Goal: Task Accomplishment & Management: Use online tool/utility

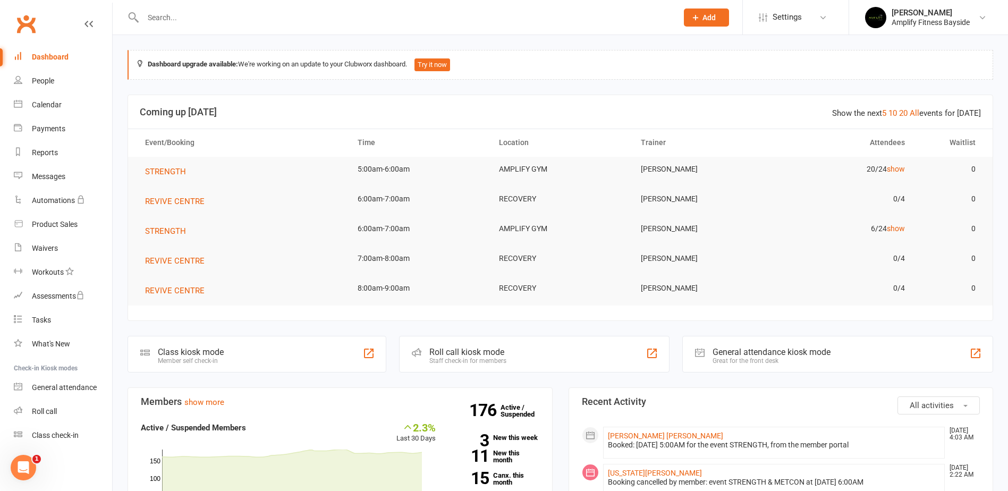
click at [165, 351] on div "Class kiosk mode" at bounding box center [191, 352] width 66 height 10
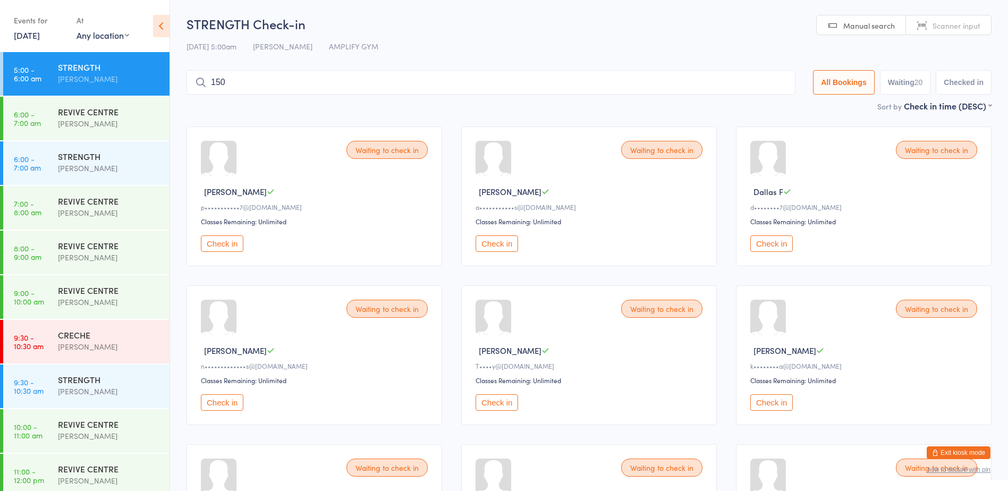
type input "1502"
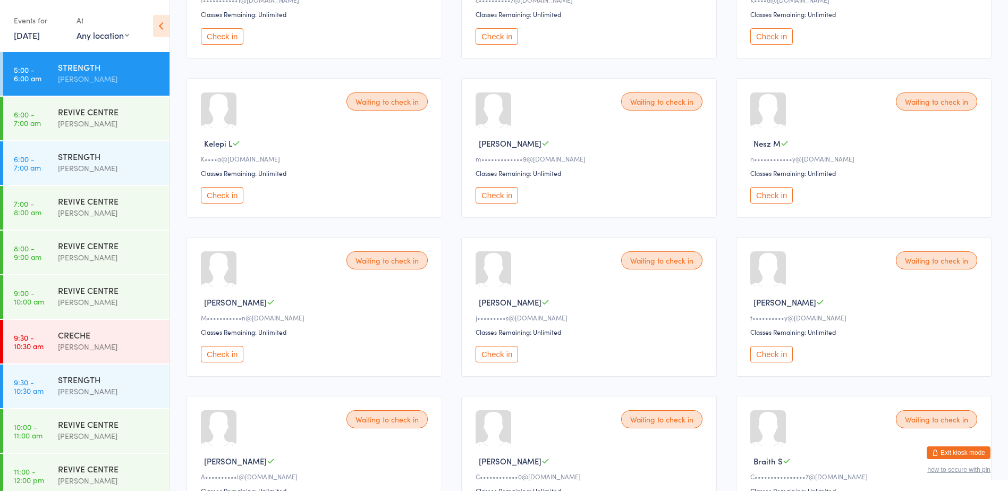
scroll to position [638, 0]
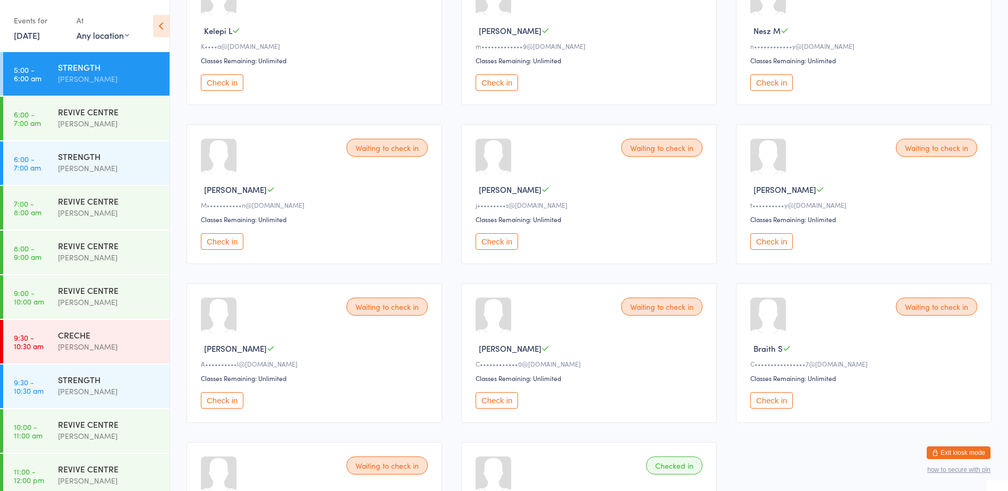
click at [218, 237] on button "Check in" at bounding box center [222, 241] width 43 height 16
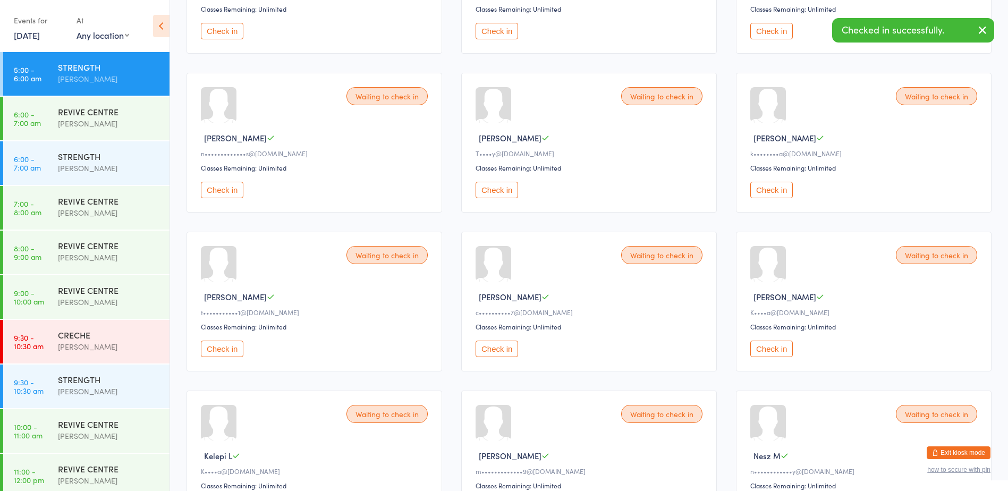
scroll to position [0, 0]
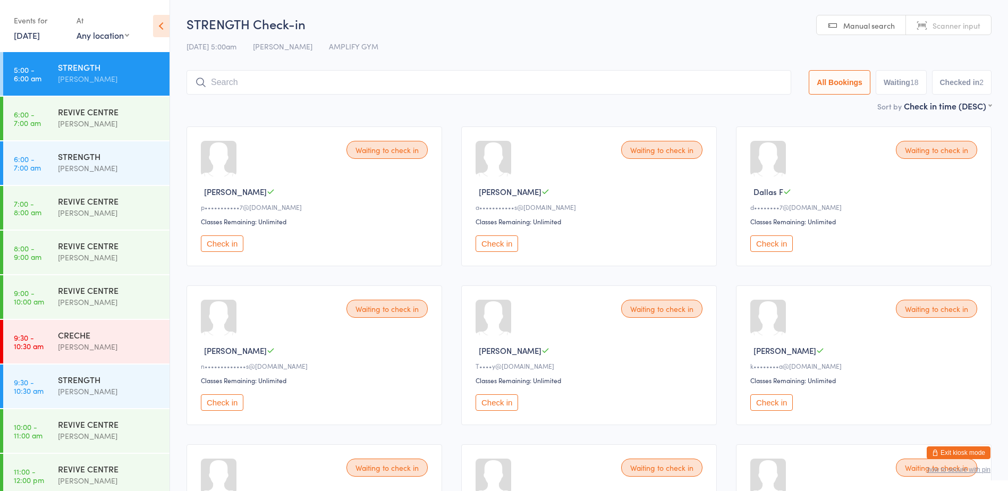
click at [275, 96] on div "STRENGTH Check-in [DATE] 5:00am [PERSON_NAME] AMPLIFY GYM Manual search Scanner…" at bounding box center [589, 57] width 805 height 85
click at [277, 80] on input "search" at bounding box center [489, 82] width 605 height 24
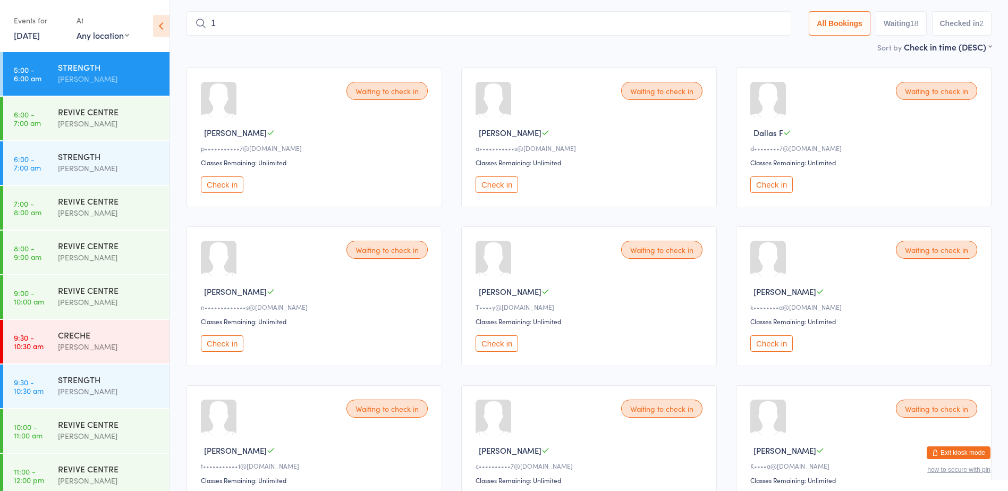
scroll to position [70, 0]
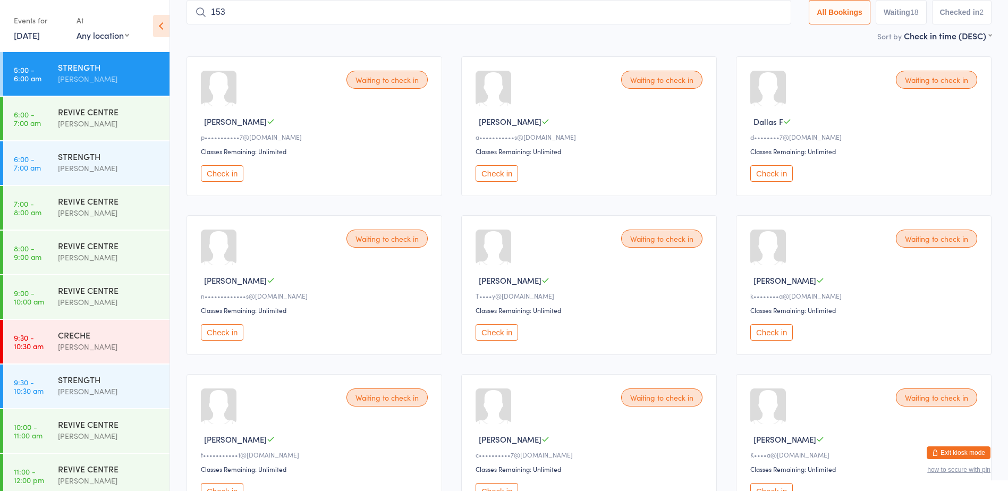
type input "1531"
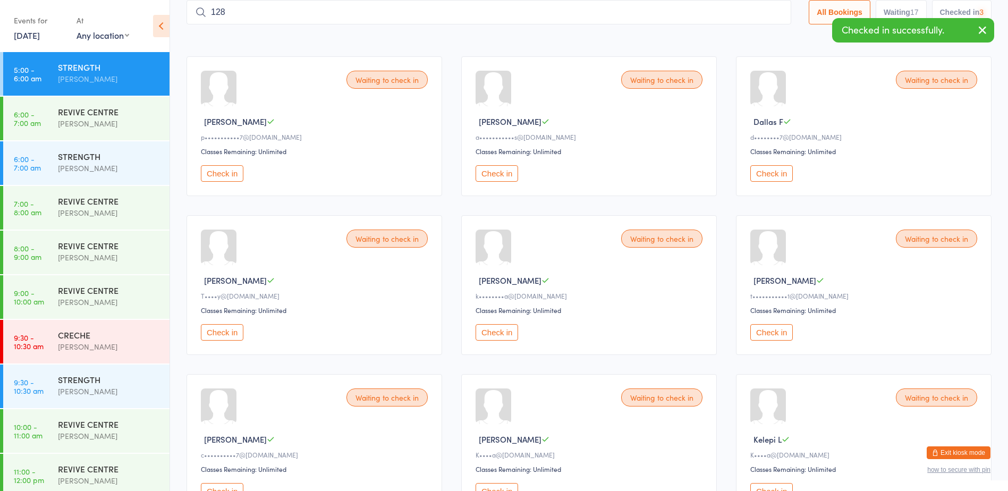
type input "1282"
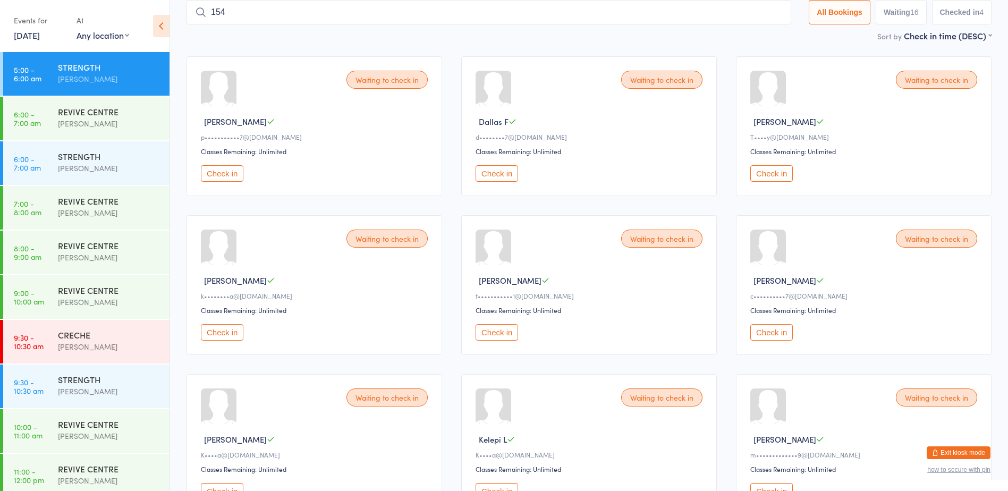
type input "1543"
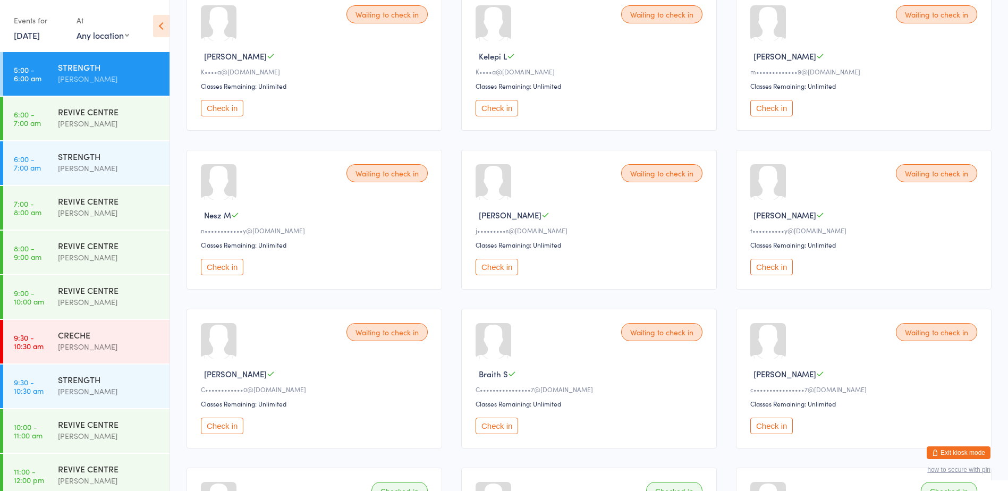
scroll to position [495, 0]
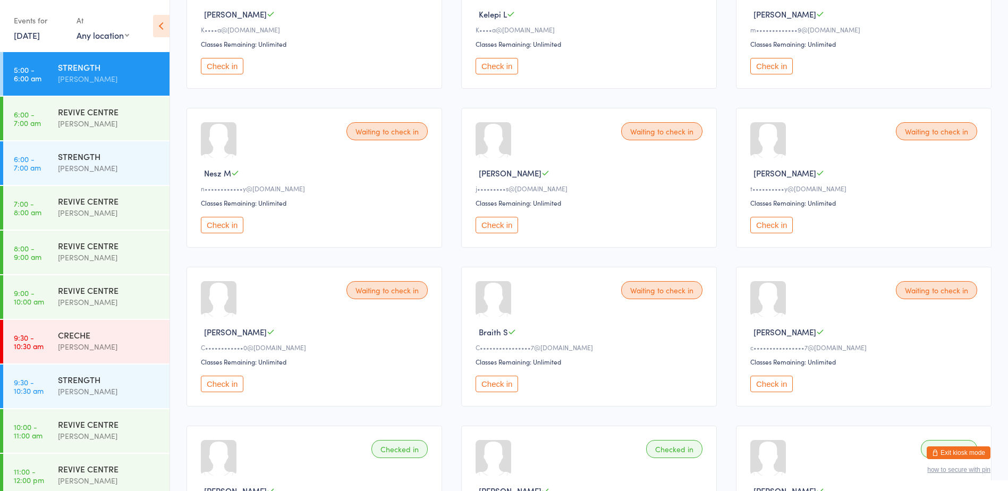
click at [232, 386] on button "Check in" at bounding box center [222, 384] width 43 height 16
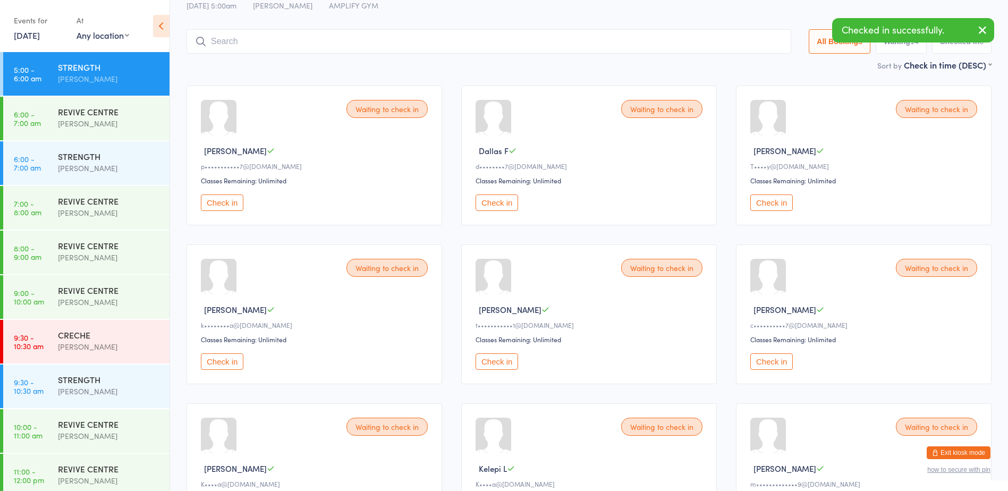
scroll to position [0, 0]
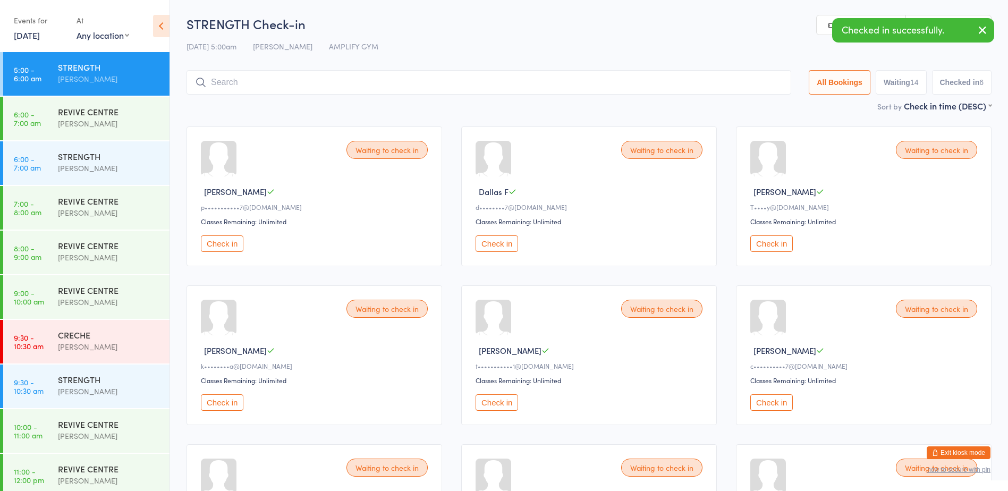
click at [224, 79] on input "search" at bounding box center [489, 82] width 605 height 24
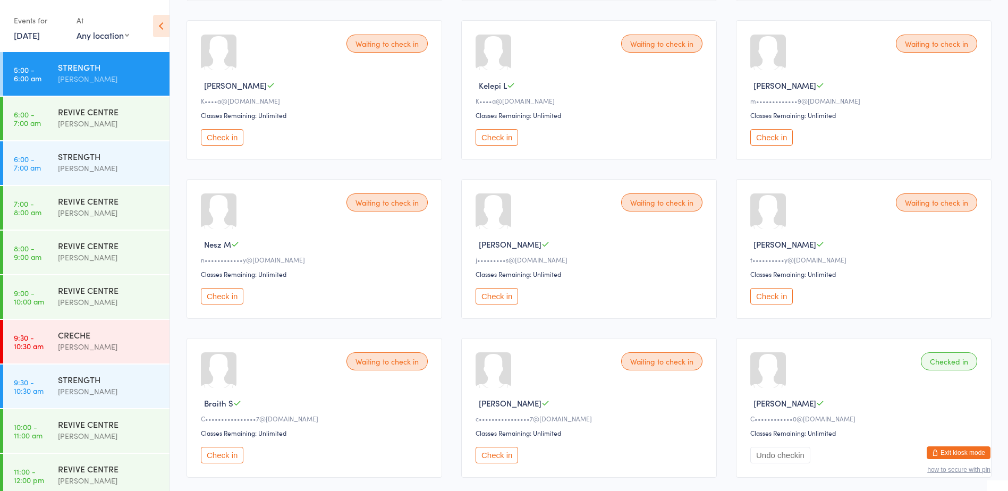
scroll to position [585, 0]
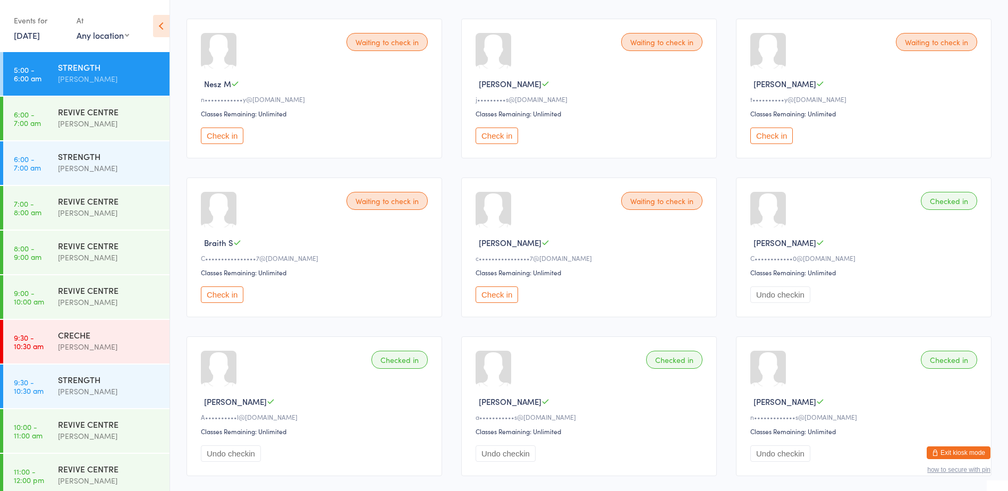
click at [223, 297] on button "Check in" at bounding box center [222, 294] width 43 height 16
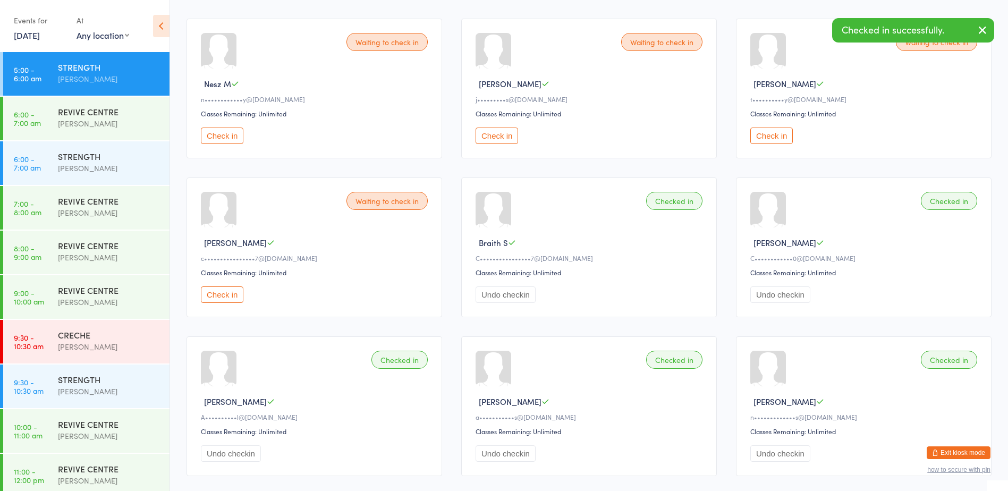
click at [223, 297] on button "Check in" at bounding box center [222, 294] width 43 height 16
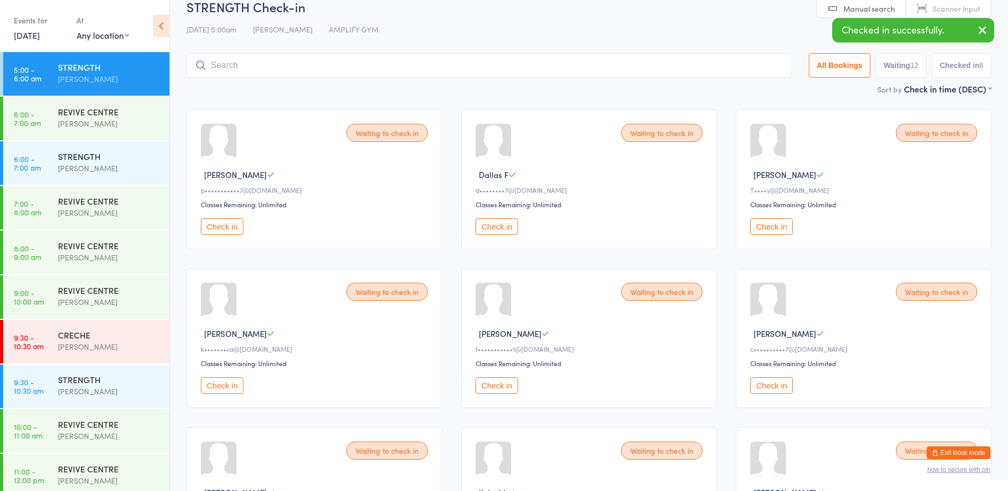
scroll to position [0, 0]
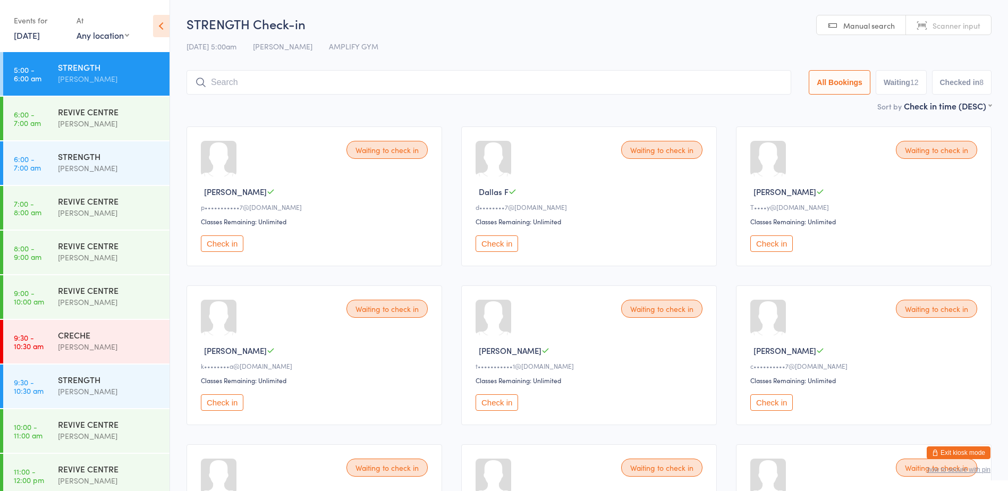
click at [305, 77] on input "search" at bounding box center [489, 82] width 605 height 24
type input "1580"
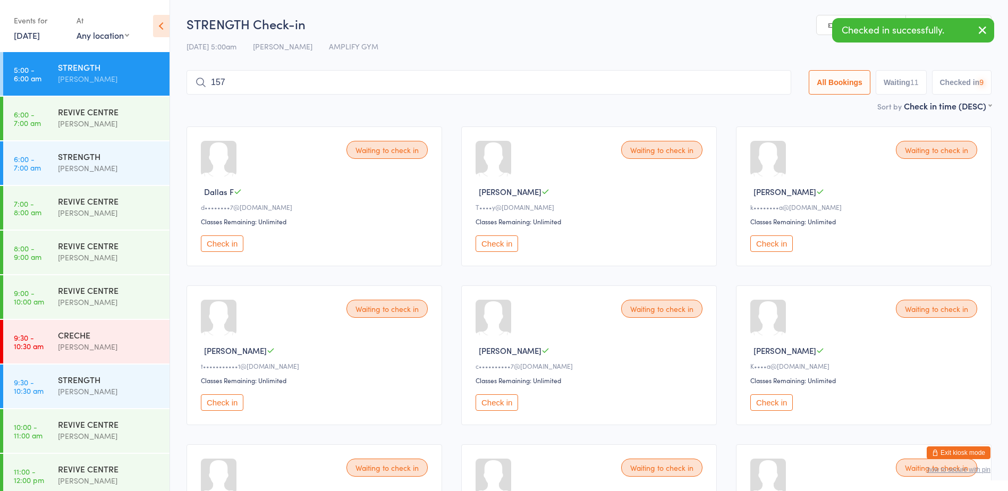
type input "1579"
type input "1559"
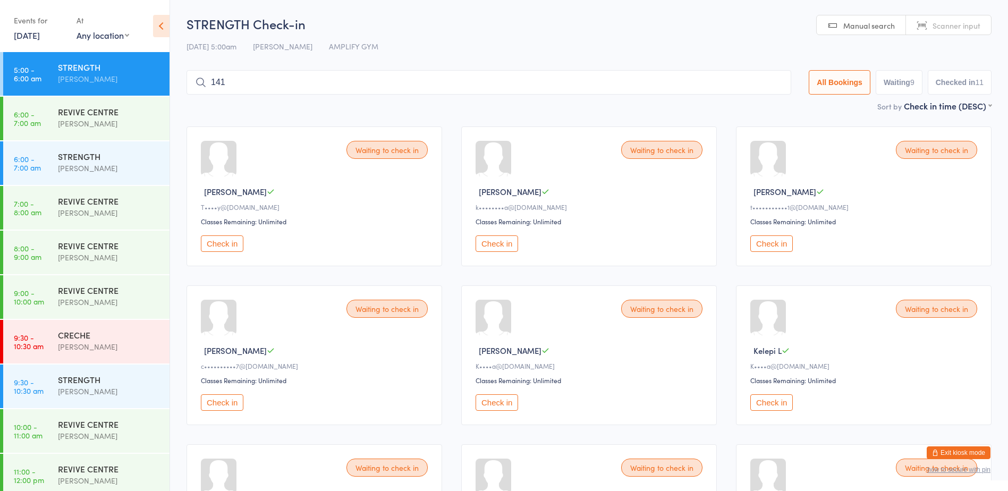
type input "1419"
type input "1416"
click at [781, 241] on button "Check in" at bounding box center [771, 243] width 43 height 16
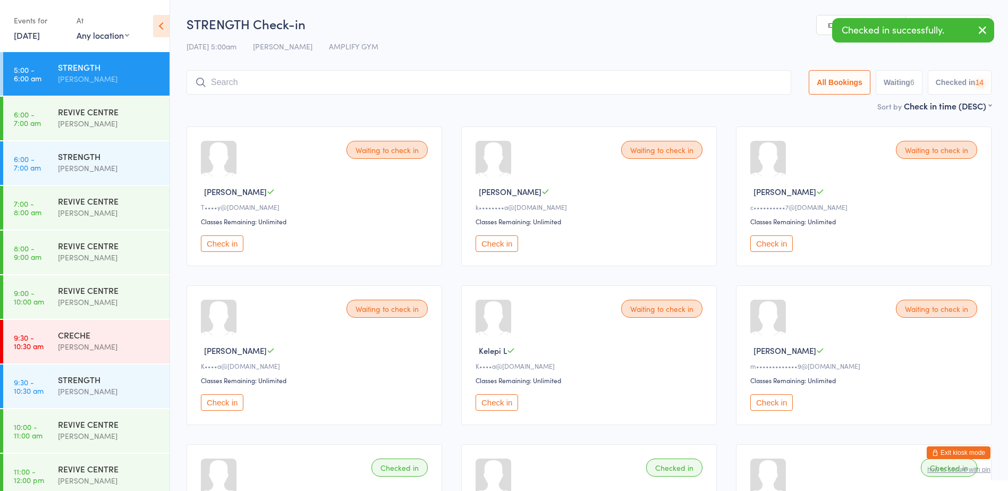
click at [226, 90] on input "search" at bounding box center [489, 82] width 605 height 24
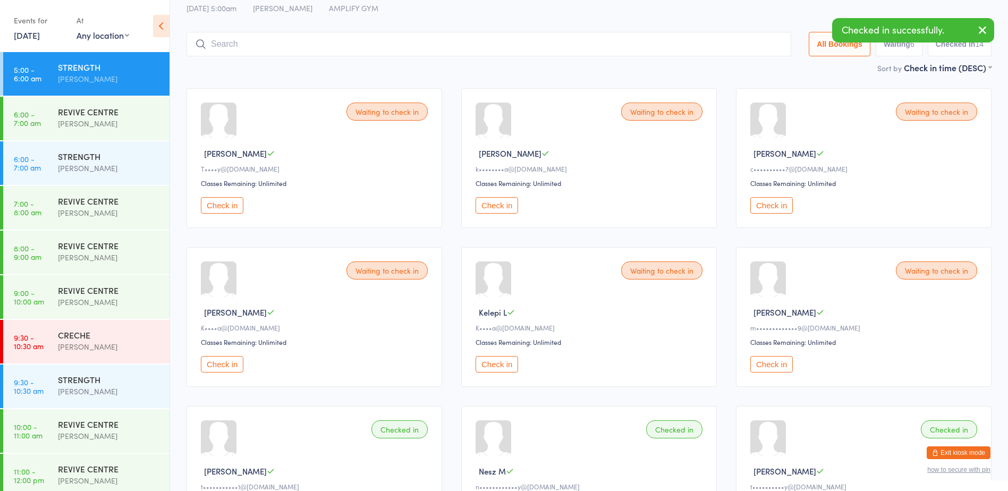
scroll to position [35, 0]
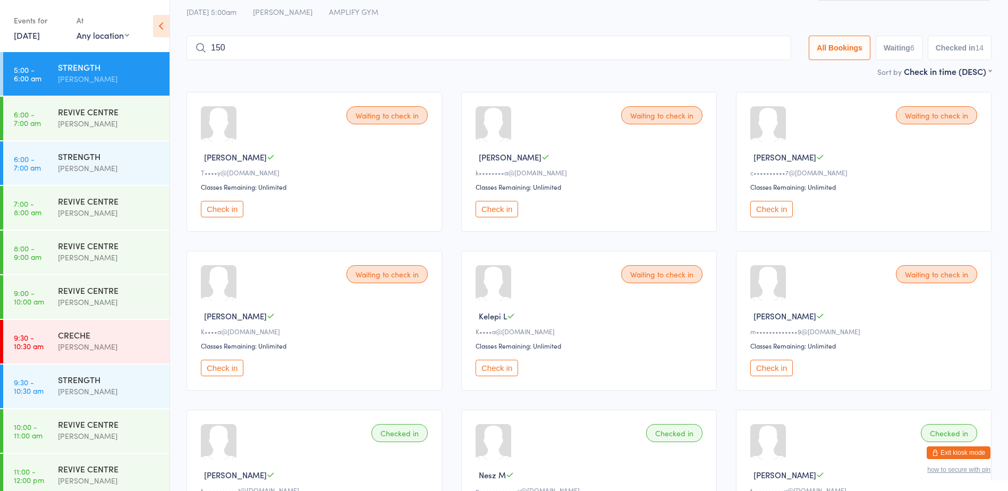
type input "1501"
click at [498, 210] on button "Check in" at bounding box center [497, 209] width 43 height 16
